Goal: Transaction & Acquisition: Purchase product/service

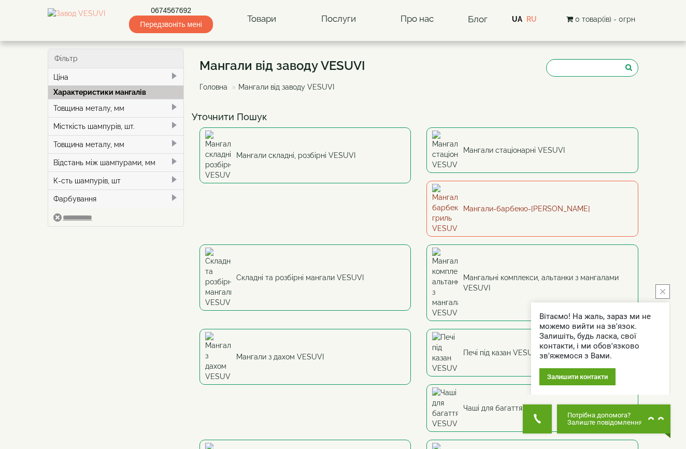
click at [426, 181] on link "Мангали-барбекю-[PERSON_NAME]" at bounding box center [532, 209] width 212 height 56
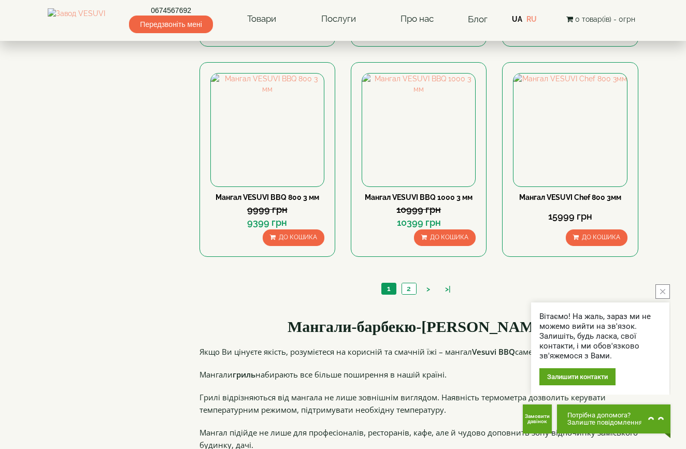
scroll to position [961, 0]
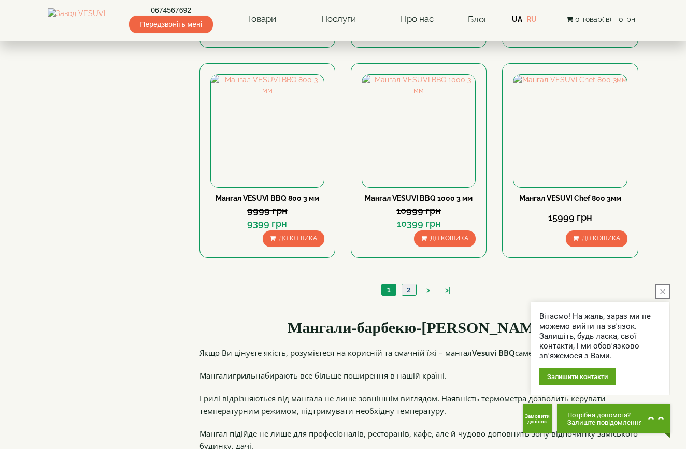
click at [403, 292] on link "2" at bounding box center [408, 289] width 15 height 11
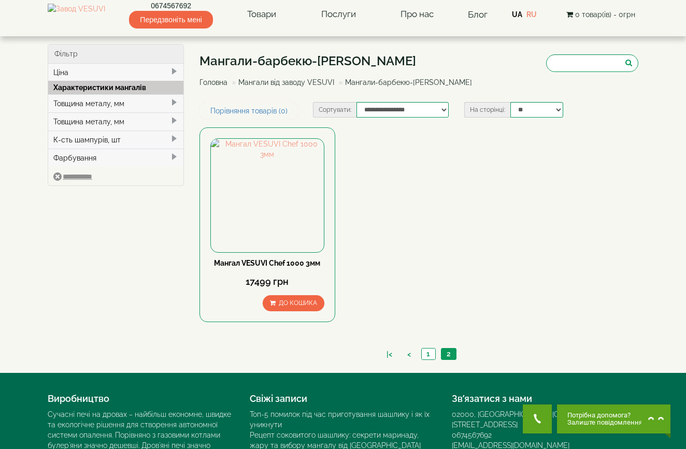
scroll to position [5, 0]
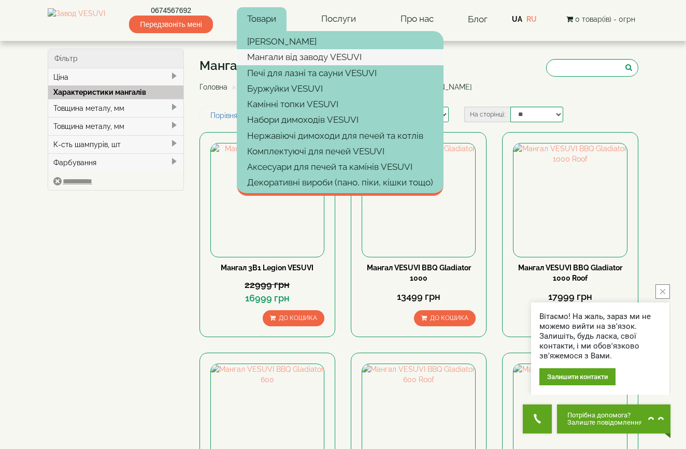
click at [339, 59] on link "Мангали від заводу VESUVI" at bounding box center [340, 57] width 207 height 16
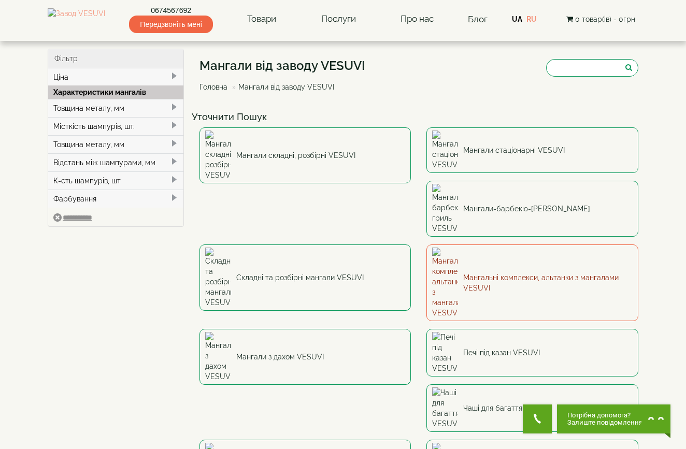
click at [426, 244] on link "Мангальні комплекси, альтанки з мангалами VESUVI" at bounding box center [532, 282] width 212 height 77
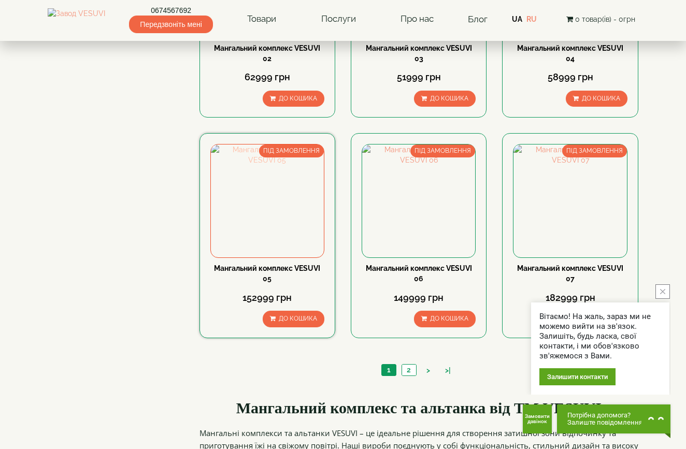
scroll to position [881, 0]
